Goal: Task Accomplishment & Management: Use online tool/utility

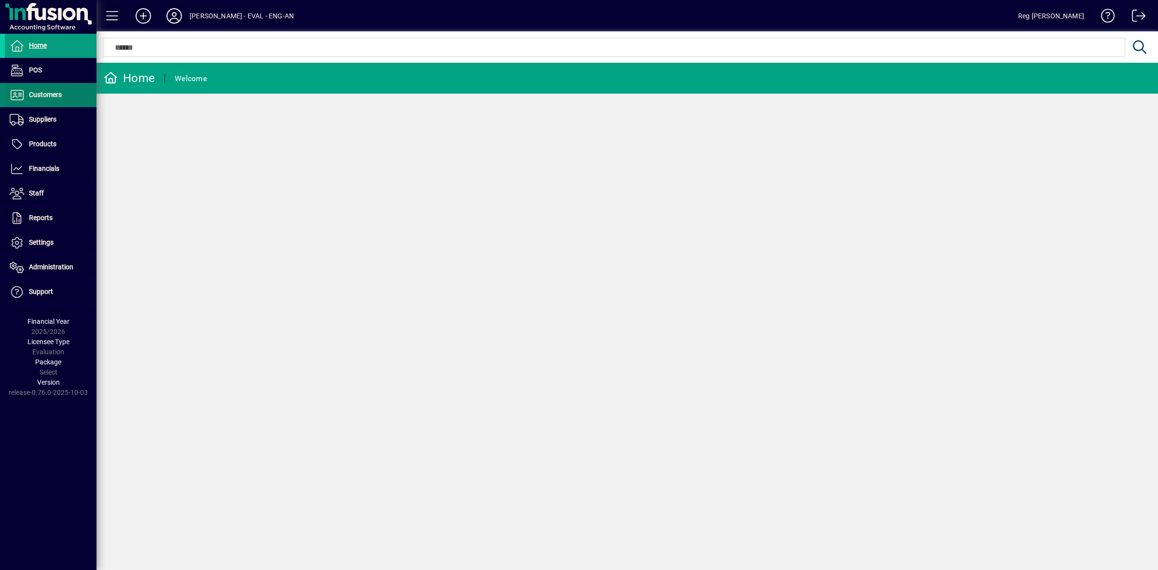
click at [60, 97] on span "Customers" at bounding box center [45, 95] width 33 height 8
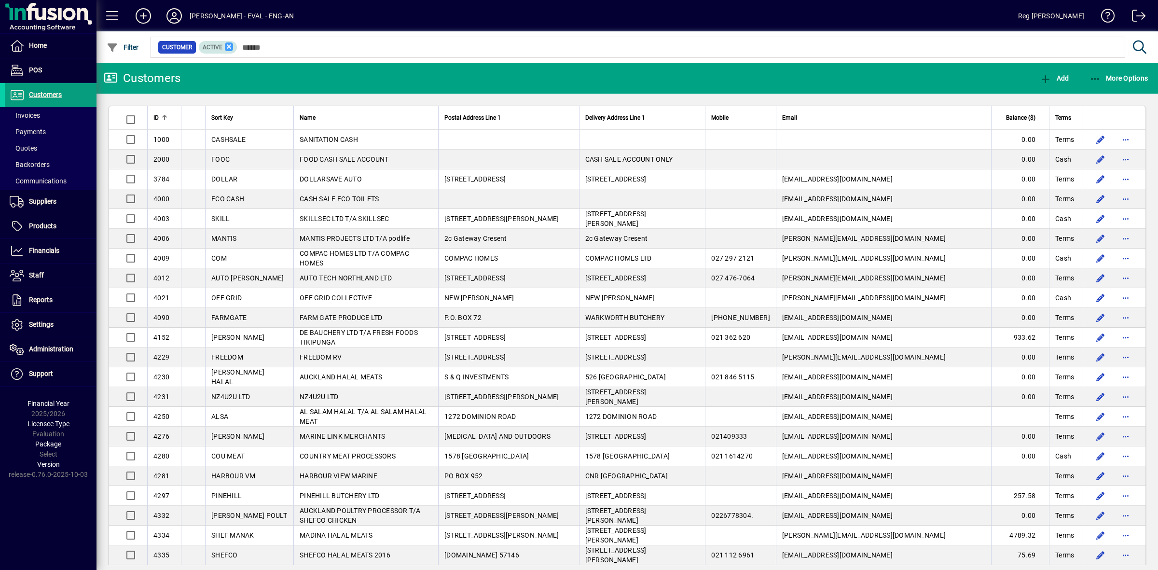
click at [232, 50] on icon at bounding box center [229, 46] width 9 height 9
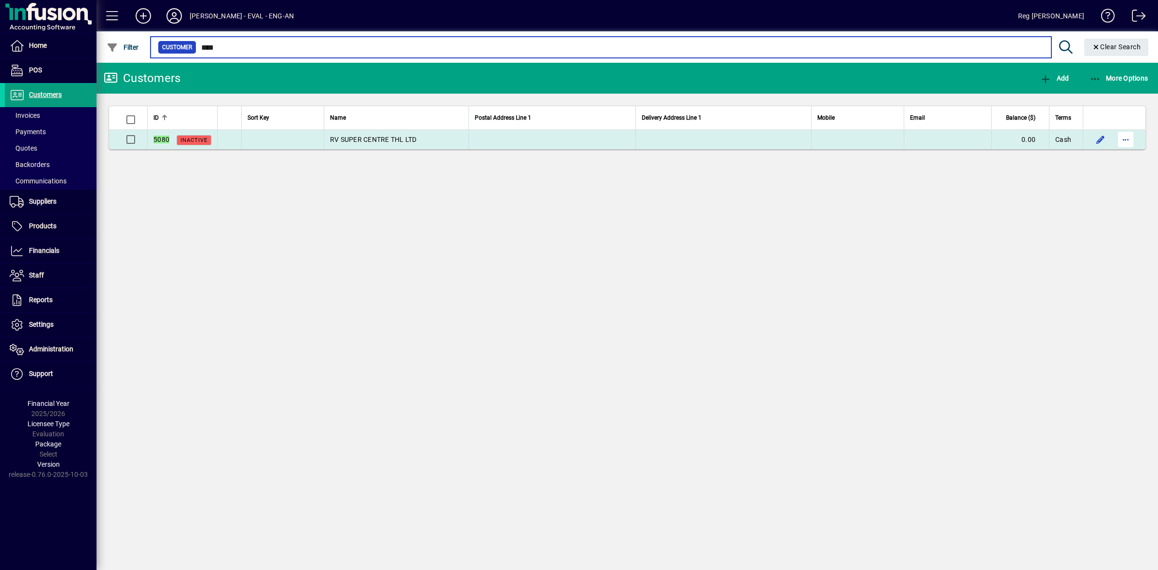
type input "****"
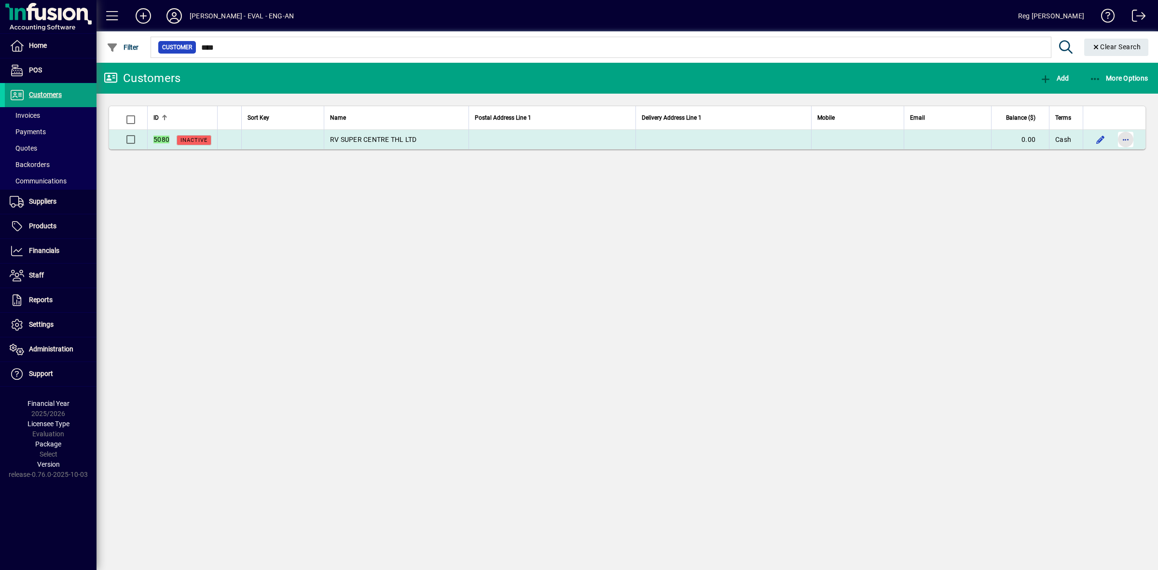
click at [1123, 137] on span "button" at bounding box center [1125, 139] width 23 height 23
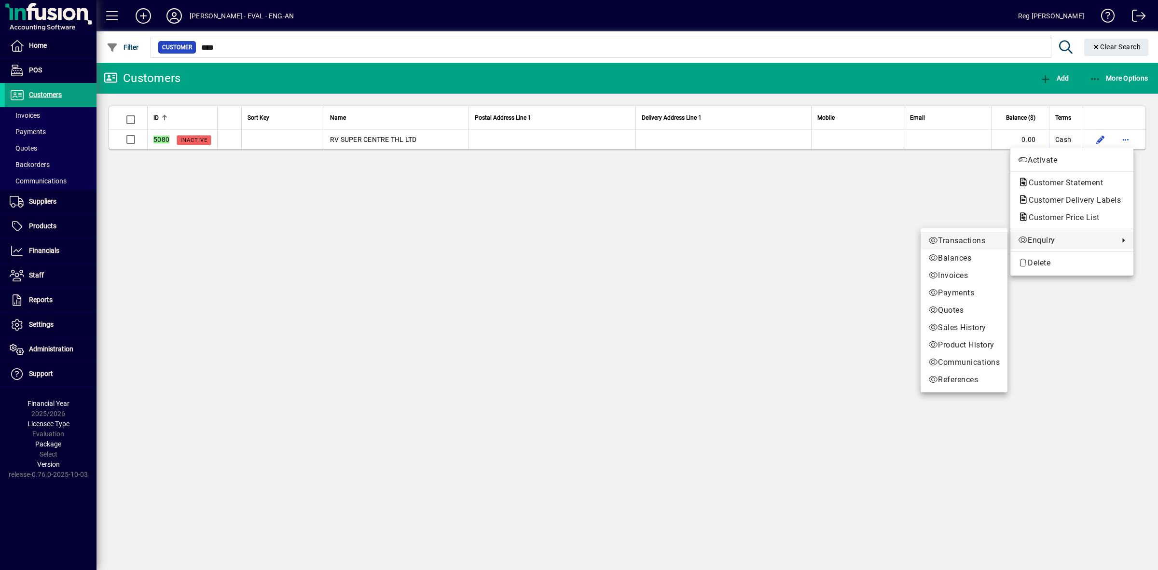
click at [940, 240] on span "Transactions" at bounding box center [964, 241] width 71 height 12
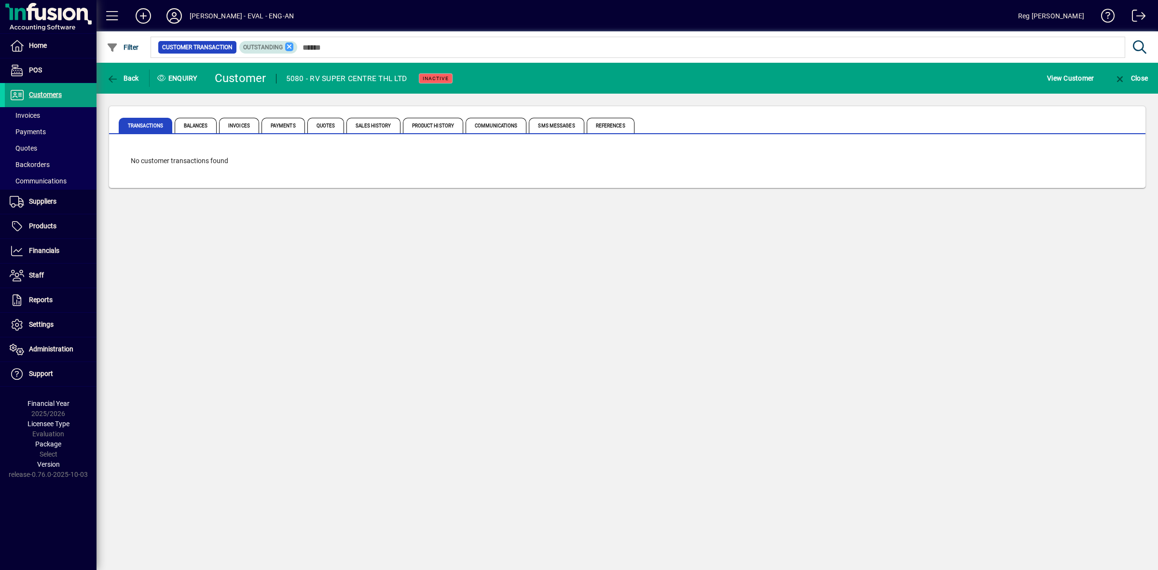
click at [291, 43] on icon at bounding box center [289, 46] width 9 height 9
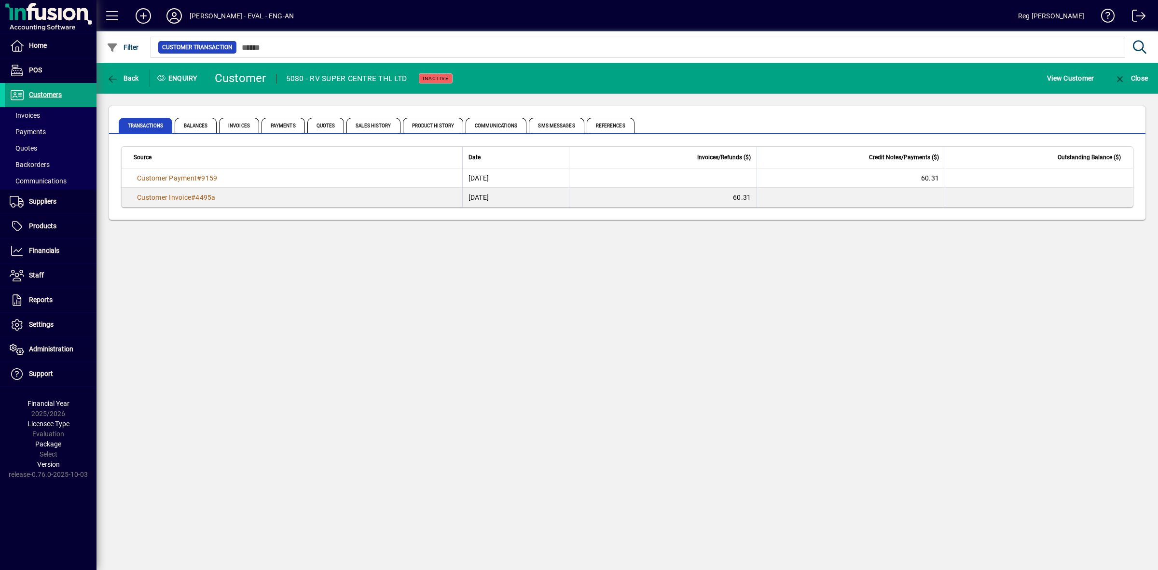
click at [171, 12] on icon at bounding box center [174, 15] width 19 height 15
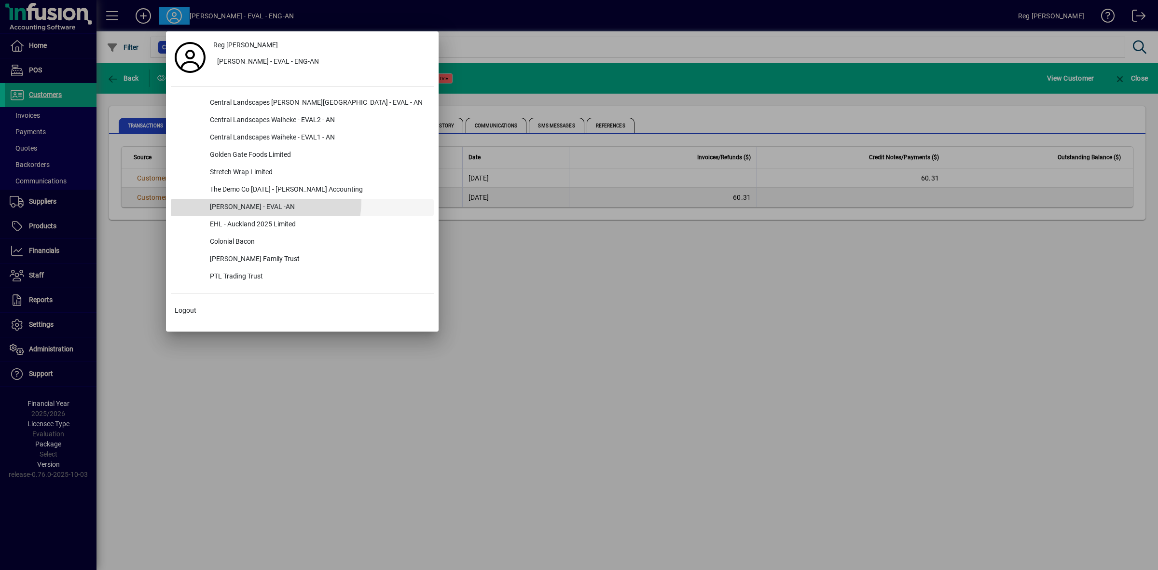
click at [256, 200] on div "[PERSON_NAME] - EVAL -AN" at bounding box center [318, 207] width 232 height 17
